Goal: Information Seeking & Learning: Learn about a topic

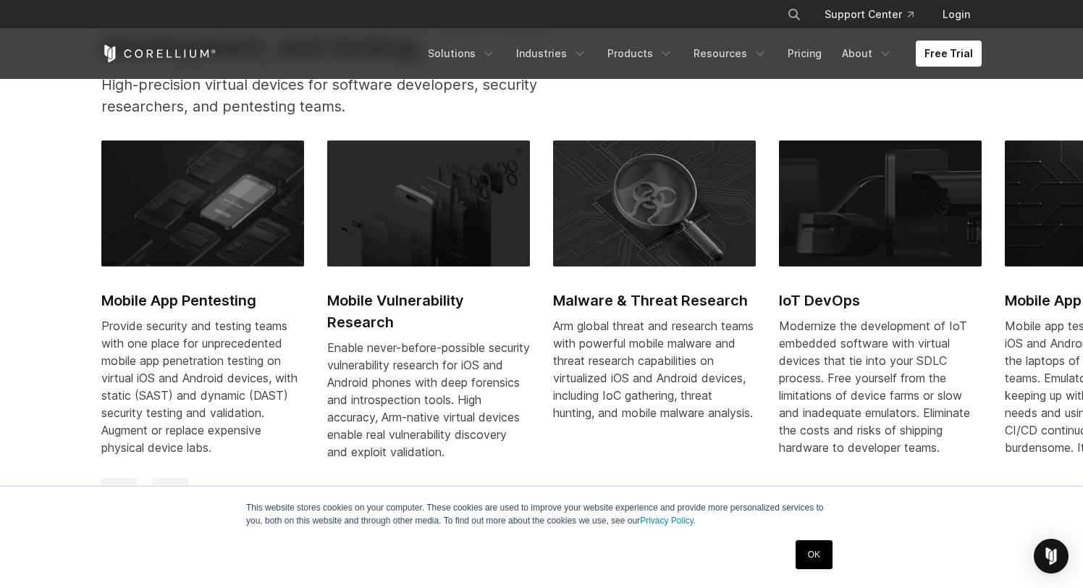
scroll to position [729, 0]
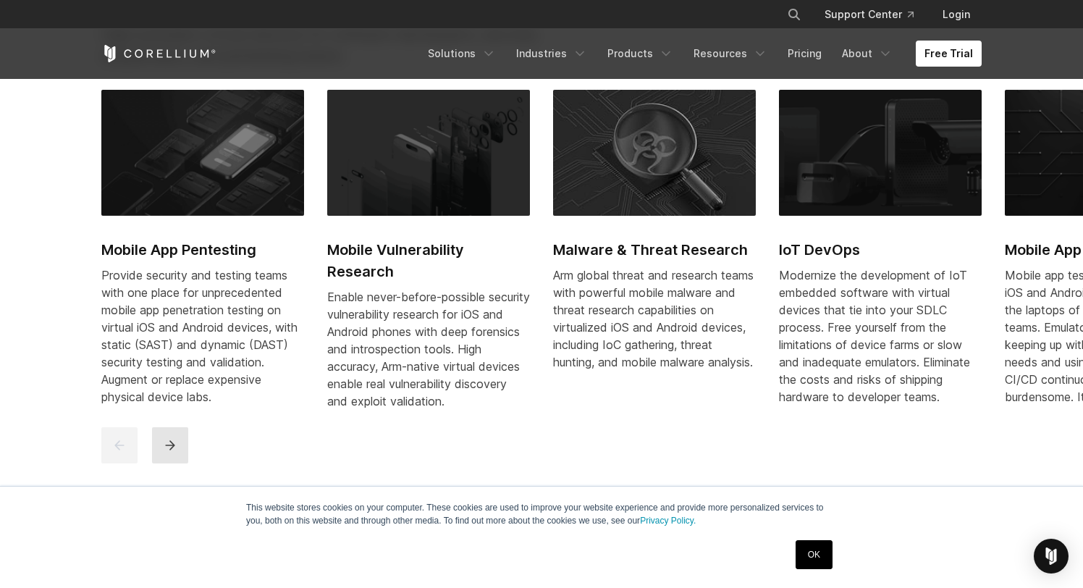
click at [169, 450] on icon "next" at bounding box center [169, 445] width 9 height 9
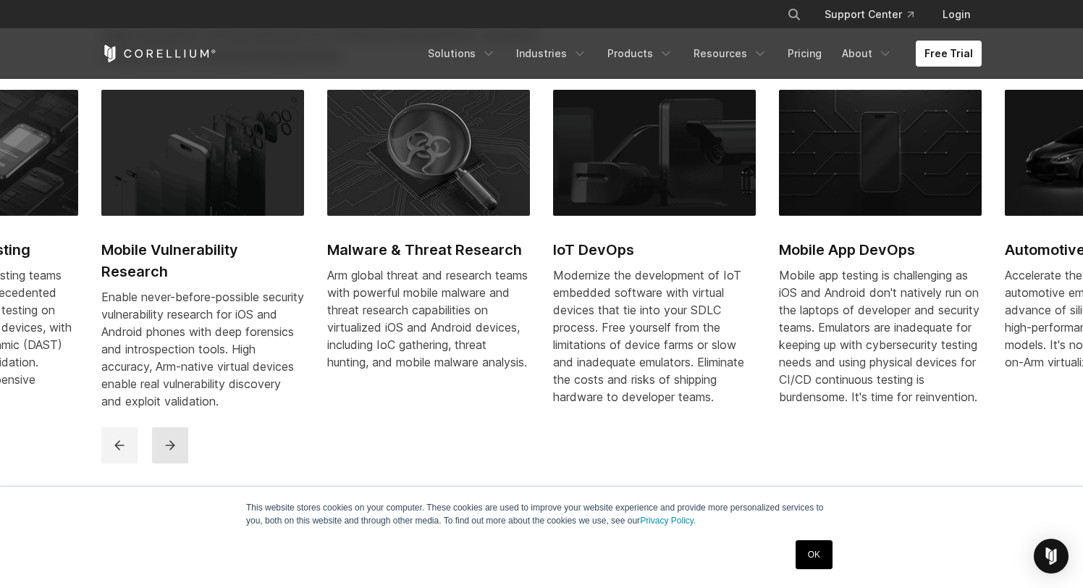
click at [169, 450] on icon "next" at bounding box center [169, 445] width 9 height 9
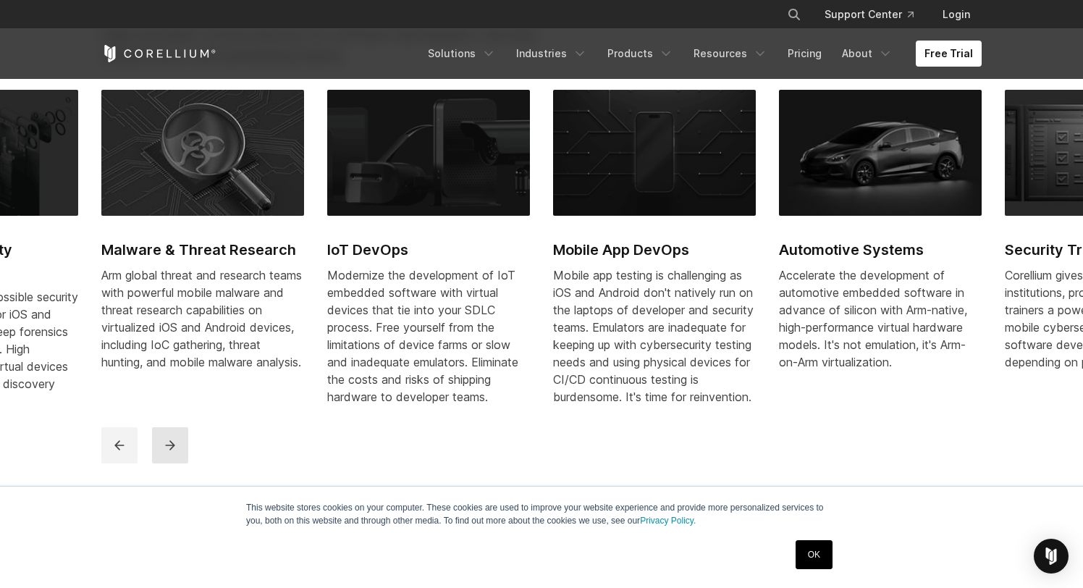
click at [169, 450] on icon "next" at bounding box center [169, 445] width 9 height 9
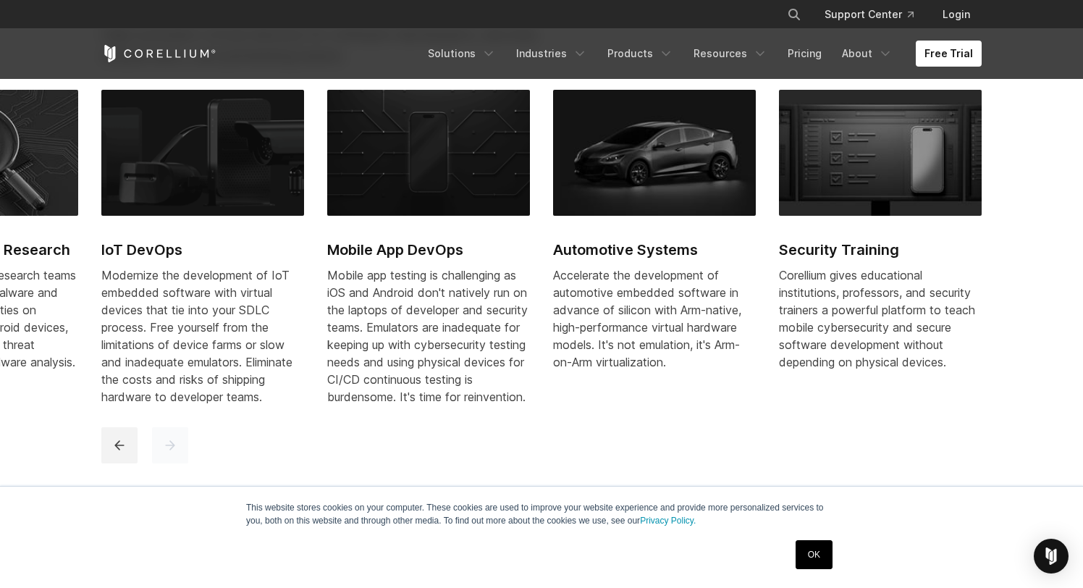
click at [169, 450] on icon "next" at bounding box center [169, 445] width 9 height 9
click at [119, 452] on icon "previous" at bounding box center [119, 445] width 14 height 14
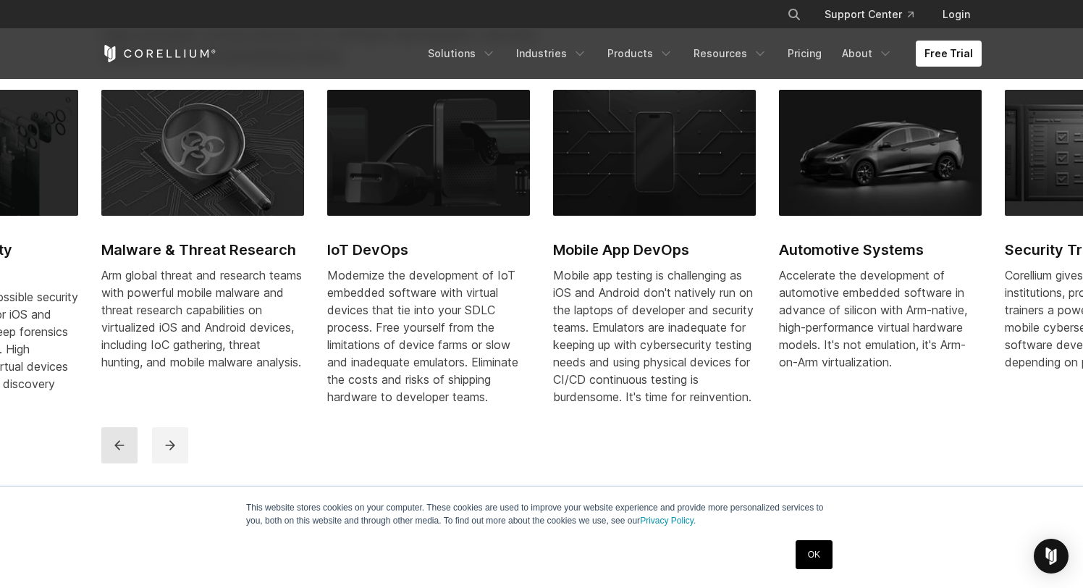
click at [119, 452] on icon "previous" at bounding box center [119, 445] width 14 height 14
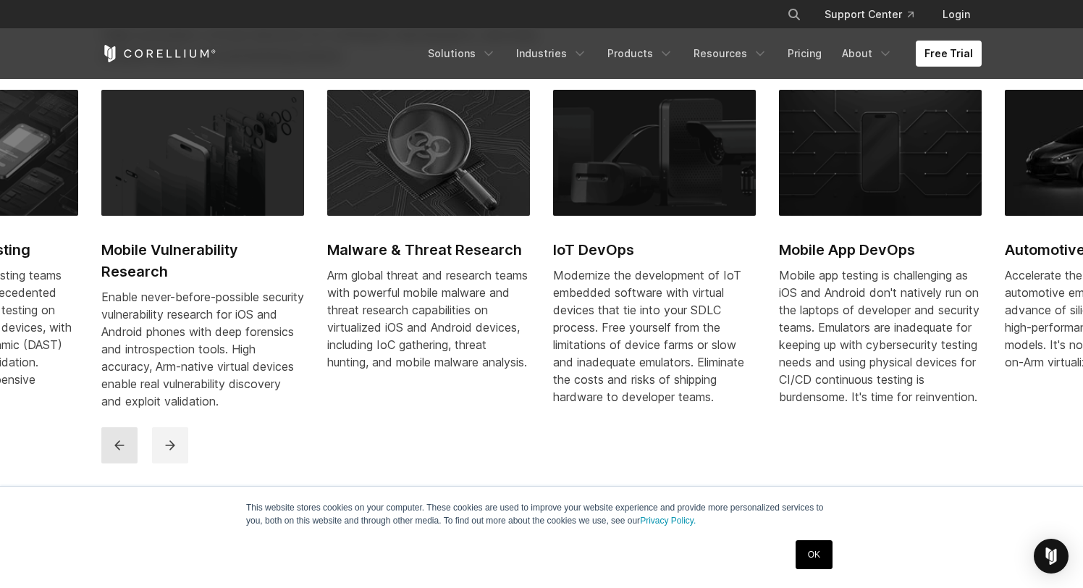
click at [119, 452] on icon "previous" at bounding box center [119, 445] width 14 height 14
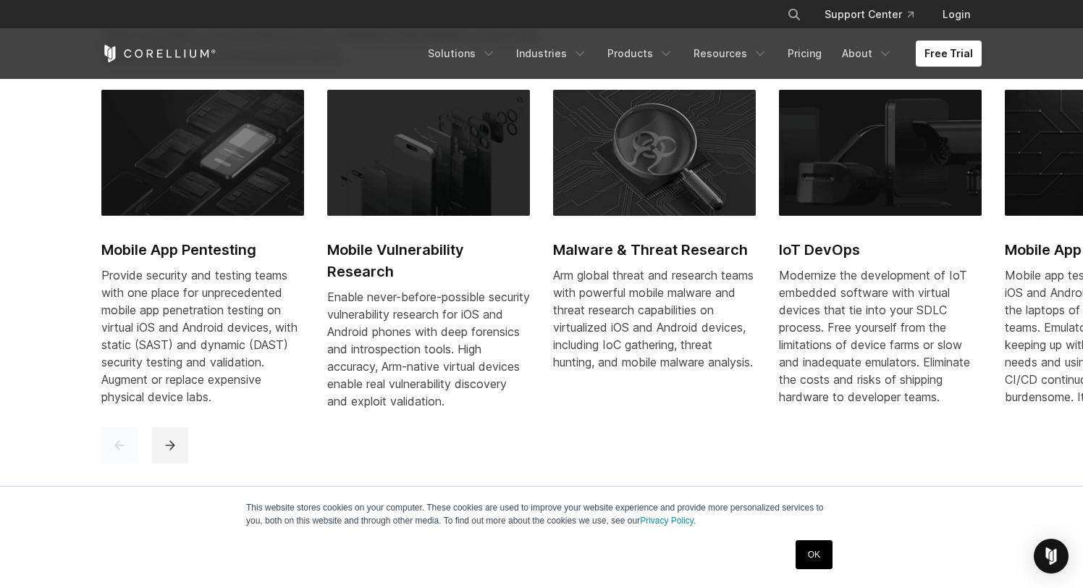
click at [119, 452] on icon "previous" at bounding box center [119, 445] width 14 height 14
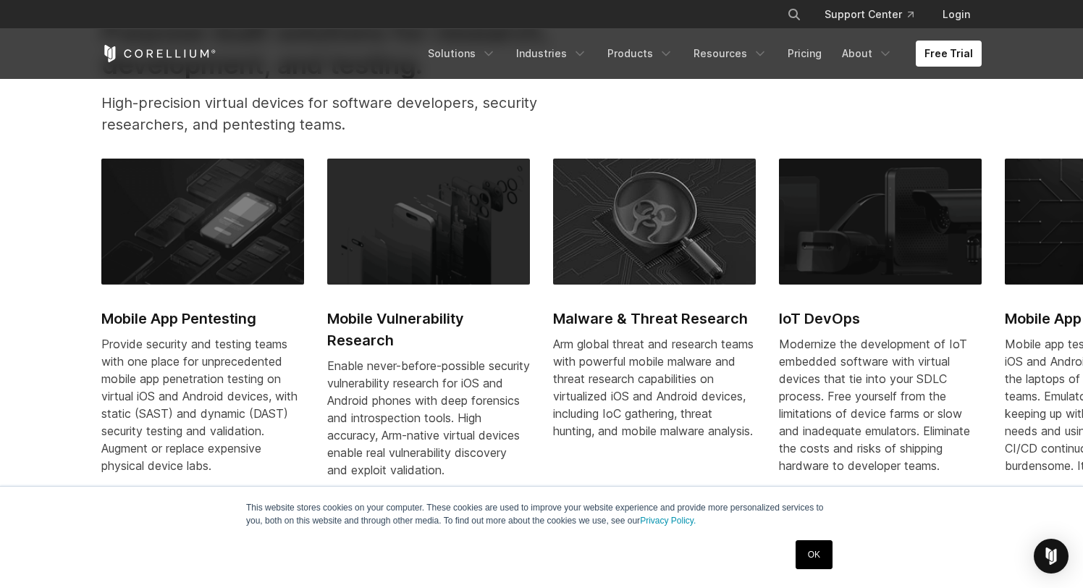
scroll to position [650, 0]
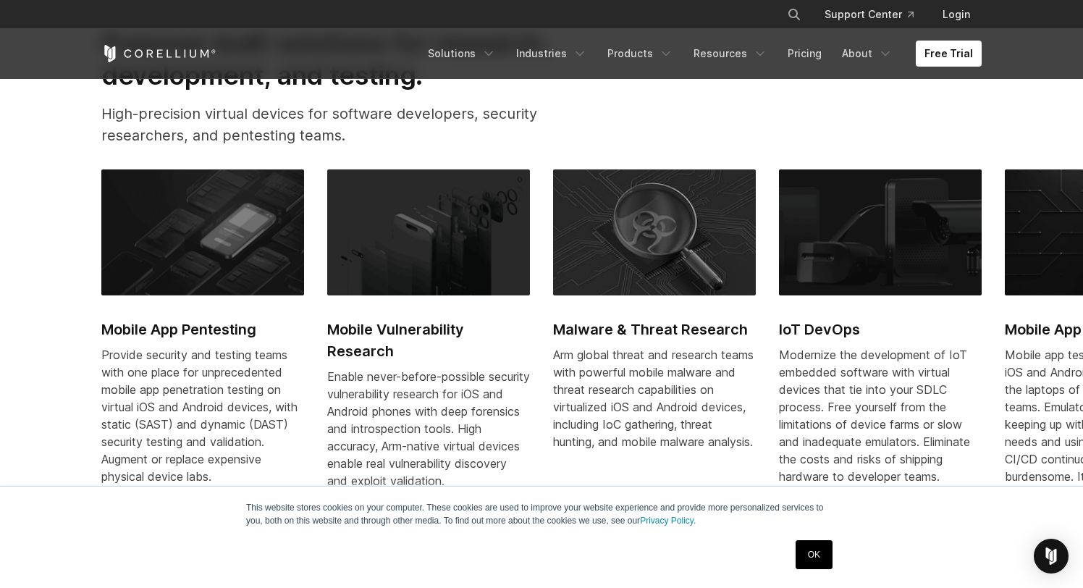
click at [182, 255] on img at bounding box center [202, 232] width 203 height 126
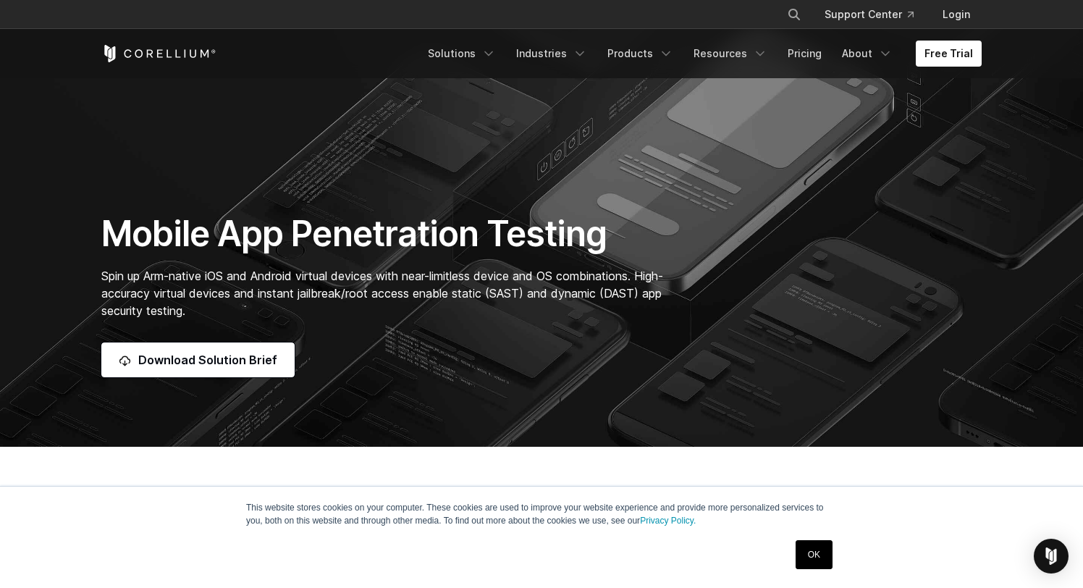
scroll to position [100, 0]
